Goal: Navigation & Orientation: Find specific page/section

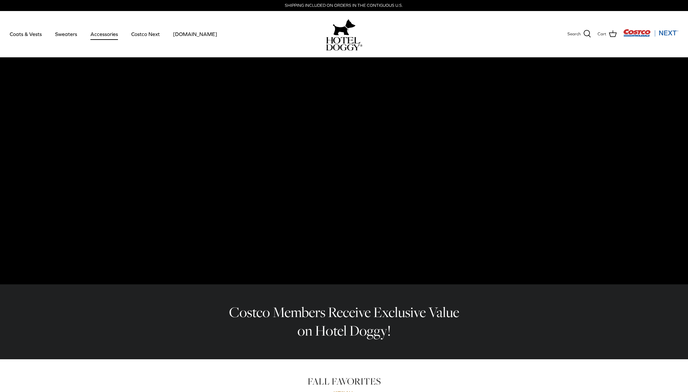
click at [105, 35] on link "Accessories" at bounding box center [104, 34] width 39 height 22
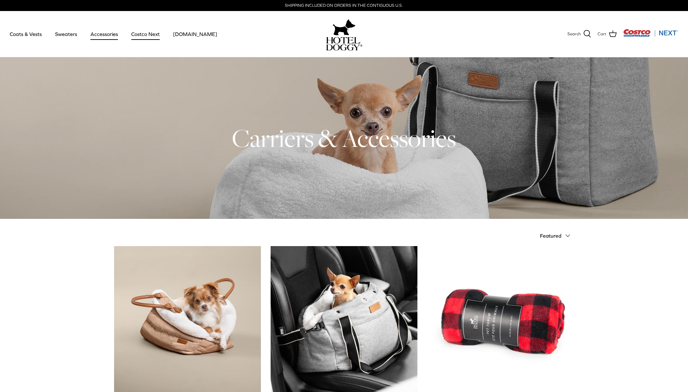
click at [143, 36] on link "Costco Next" at bounding box center [145, 34] width 40 height 22
click at [31, 33] on link "Coats & Vests" at bounding box center [26, 34] width 44 height 22
